Goal: Information Seeking & Learning: Learn about a topic

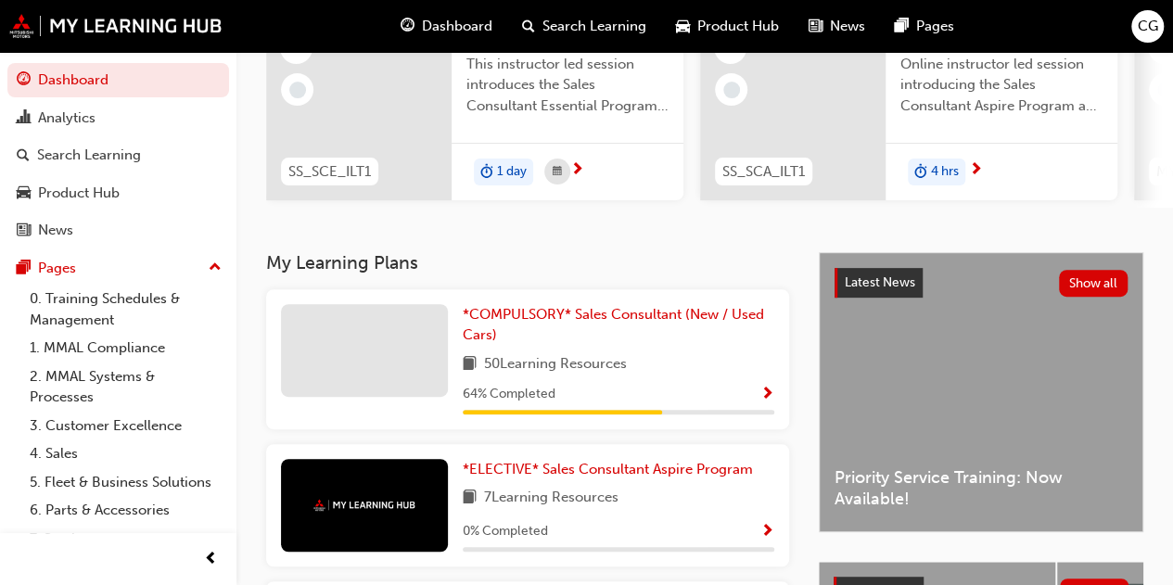
scroll to position [278, 0]
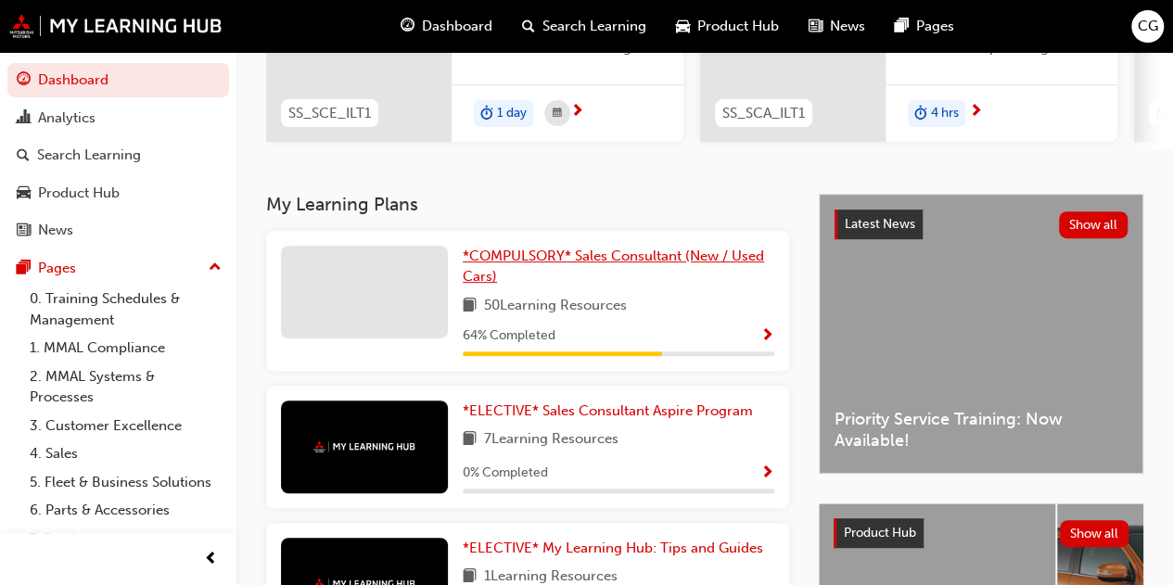
click at [499, 255] on span "*COMPULSORY* Sales Consultant (New / Used Cars)" at bounding box center [613, 267] width 301 height 38
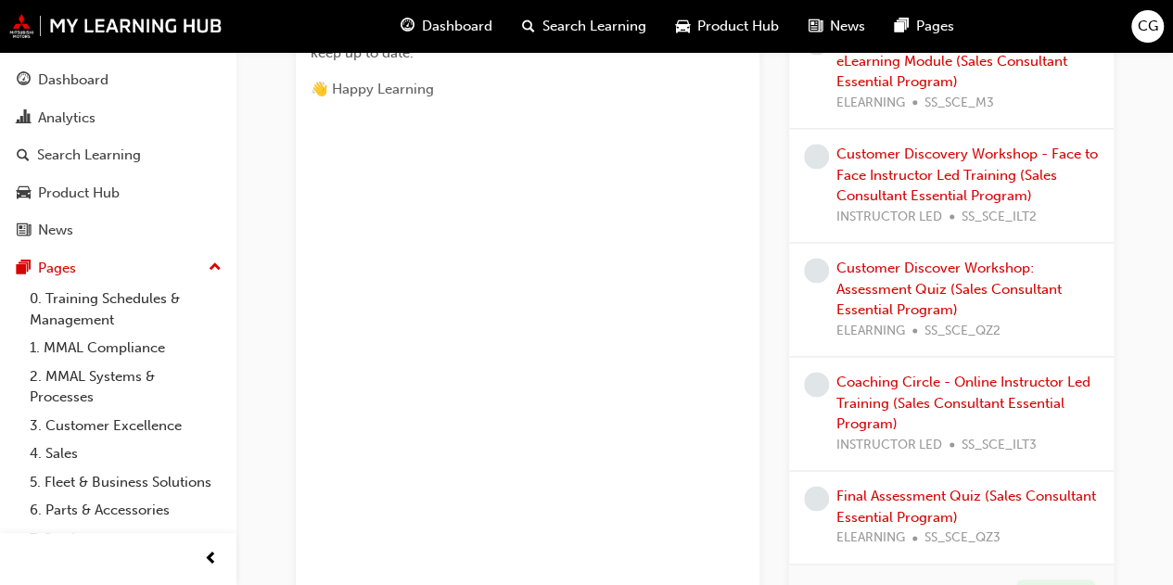
scroll to position [1391, 0]
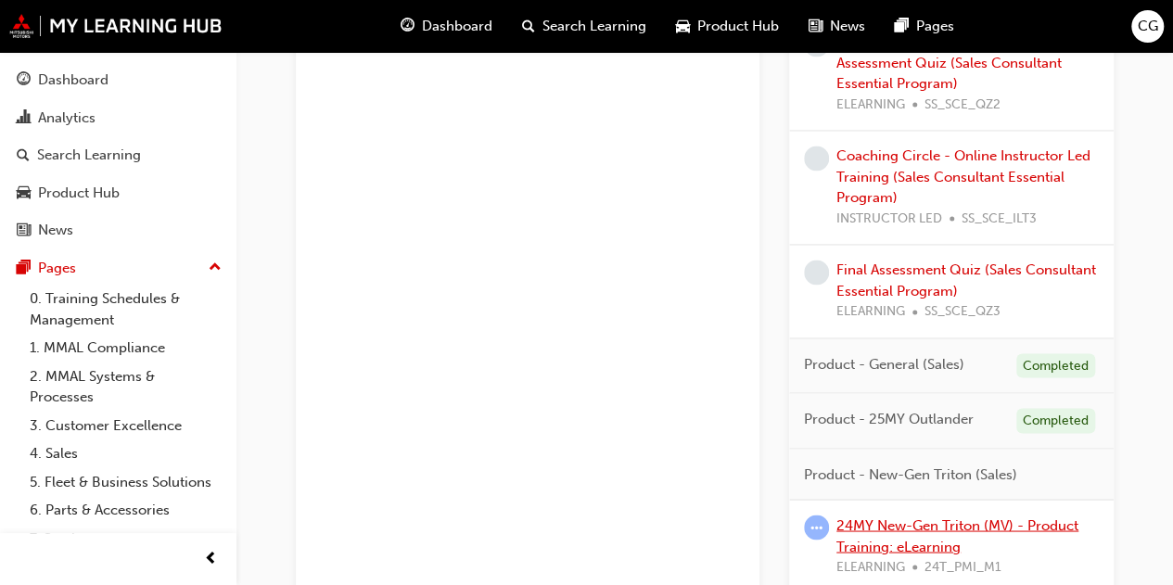
click at [902, 527] on link "24MY New-Gen Triton (MV) - Product Training: eLearning" at bounding box center [958, 536] width 242 height 38
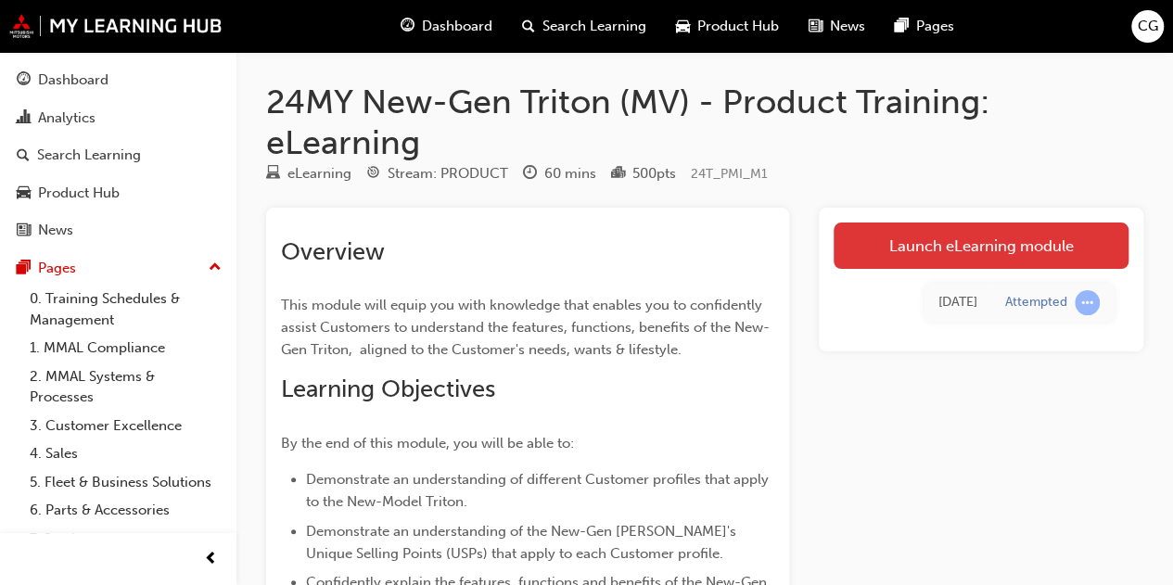
click at [907, 252] on link "Launch eLearning module" at bounding box center [981, 246] width 295 height 46
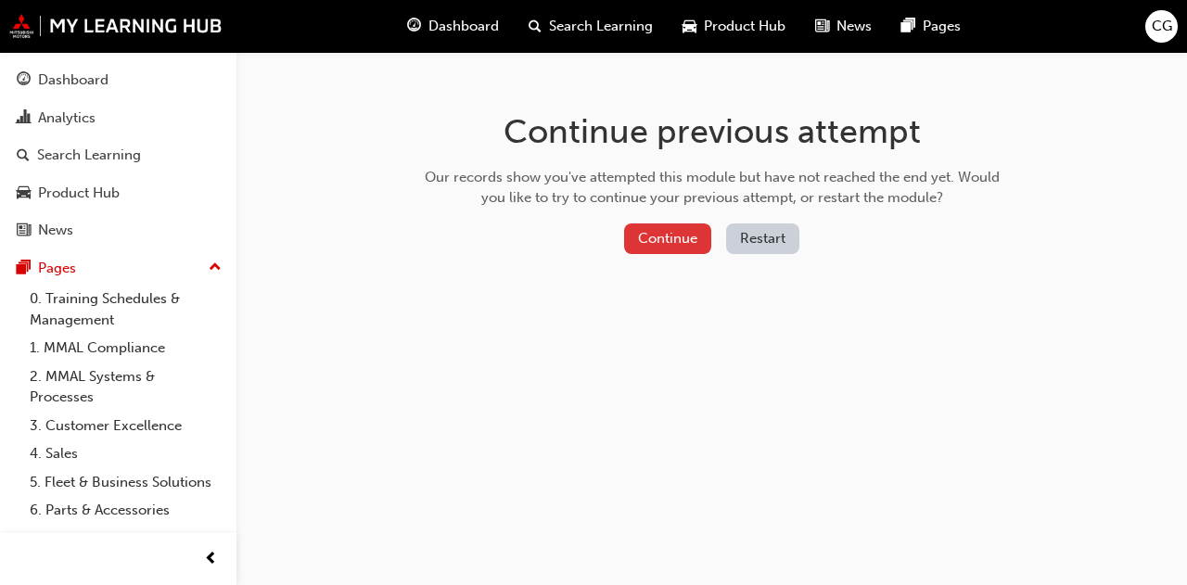
click at [665, 244] on button "Continue" at bounding box center [667, 239] width 87 height 31
